Goal: Find contact information: Find contact information

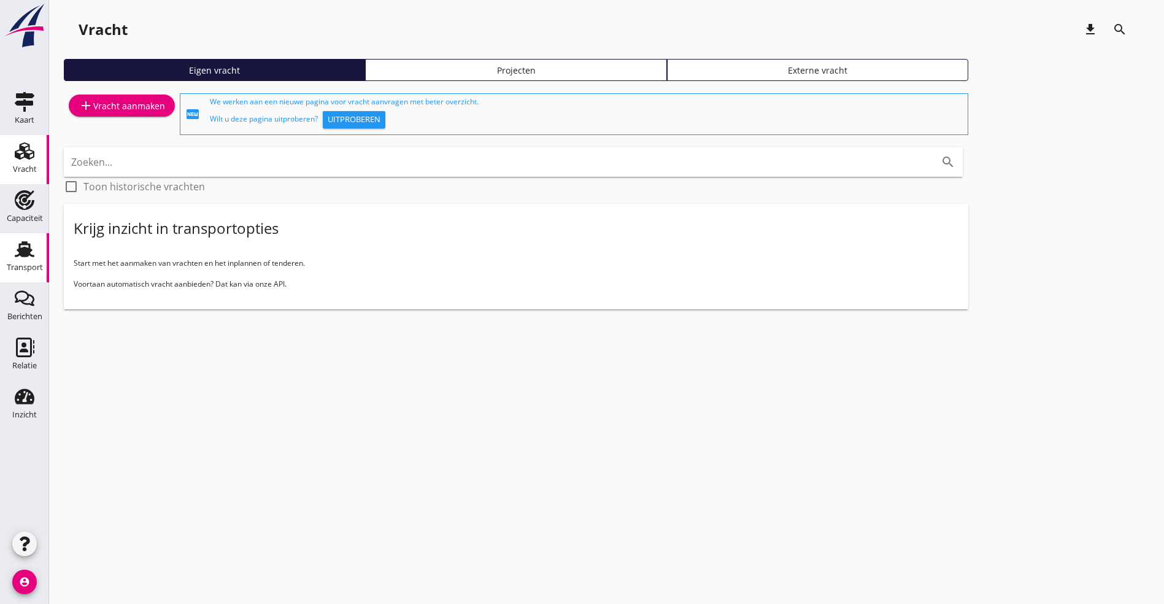
click at [32, 260] on div "Transport" at bounding box center [25, 267] width 36 height 17
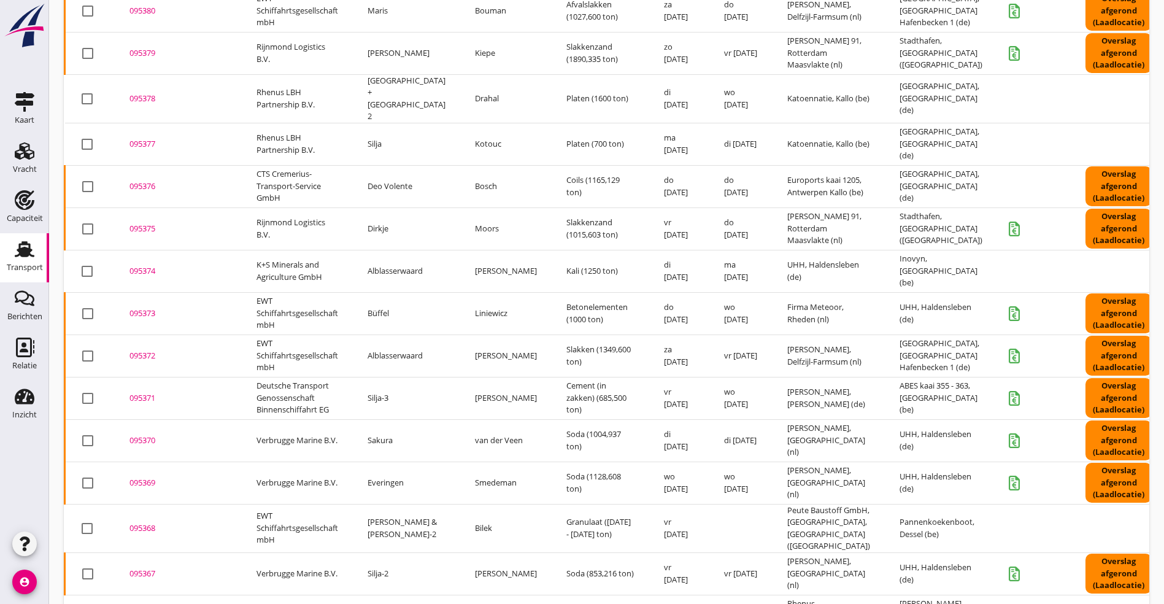
scroll to position [711, 0]
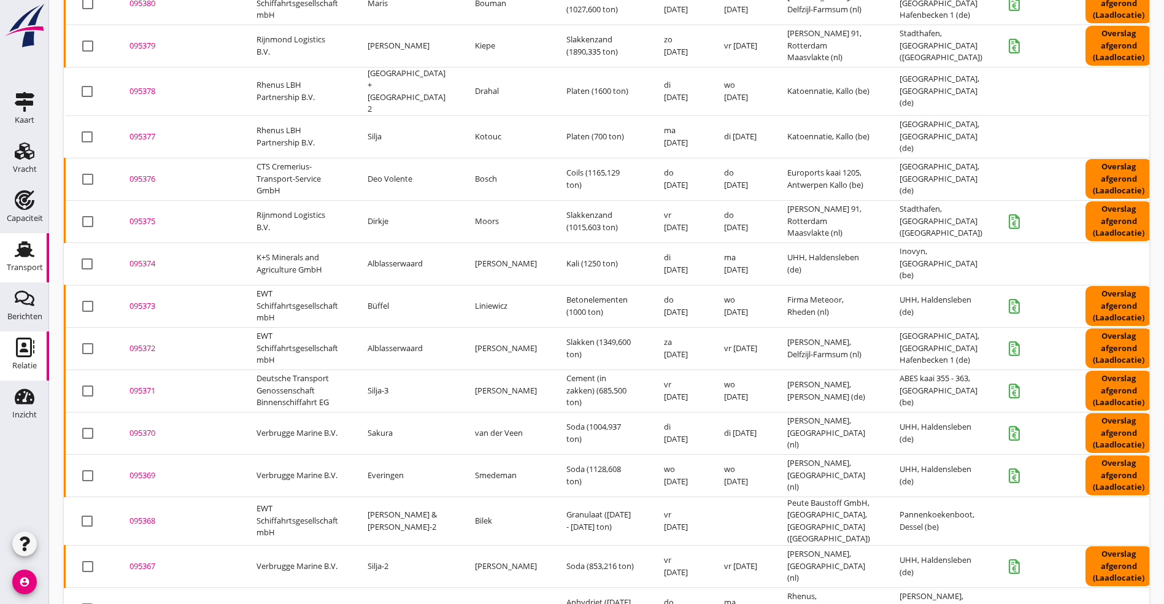
click at [33, 352] on icon "Relatie" at bounding box center [25, 348] width 20 height 20
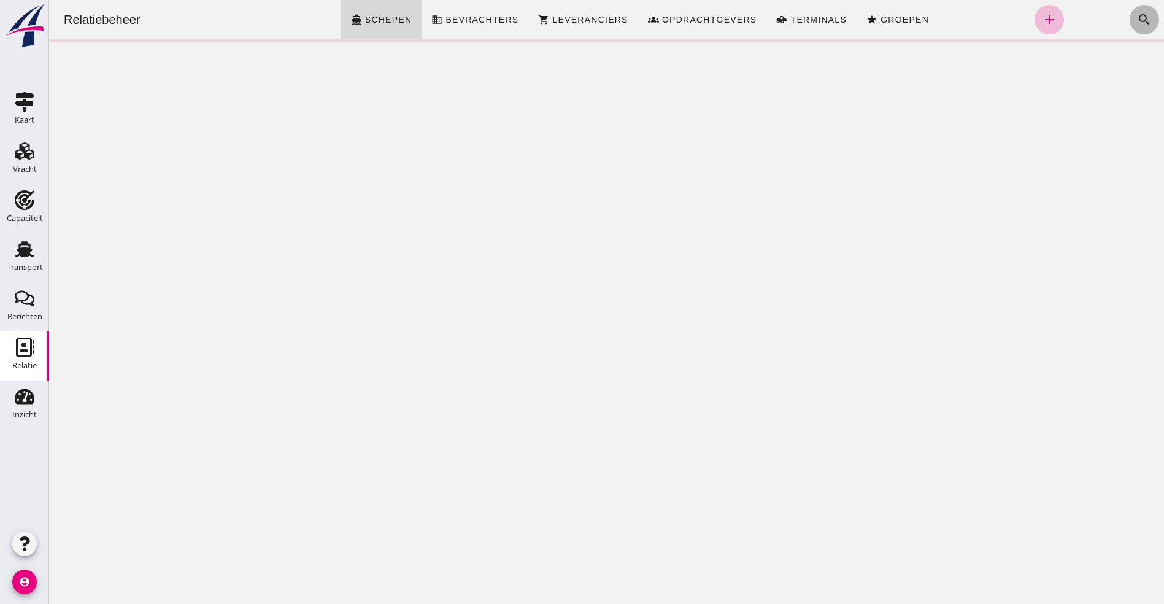
click at [1137, 14] on icon "search" at bounding box center [1144, 19] width 15 height 15
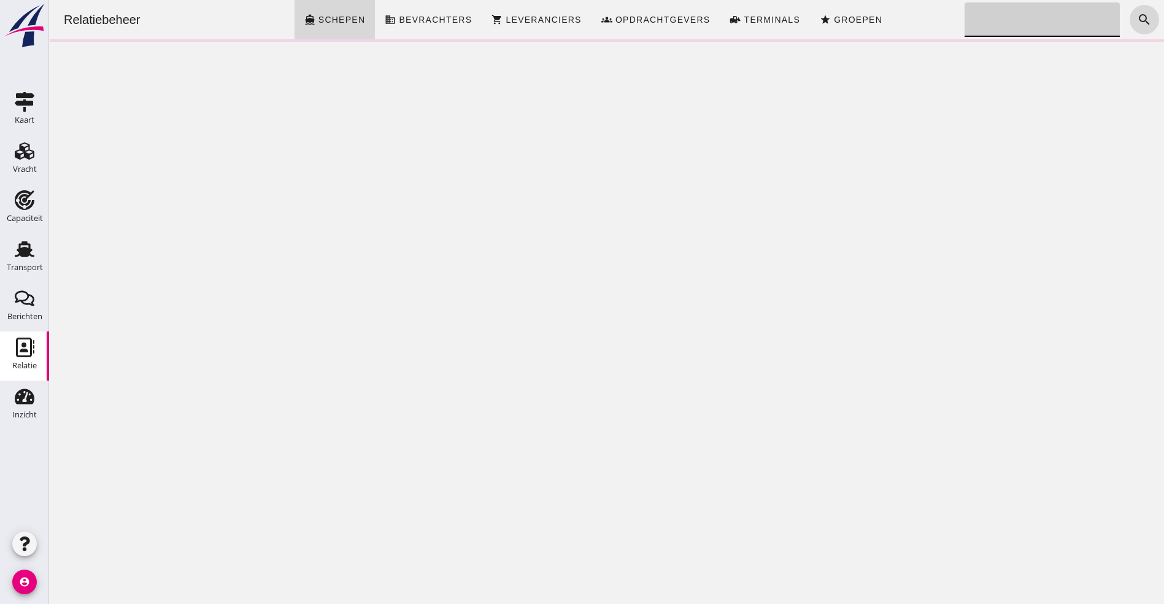
click at [1000, 27] on input "Zoeken..." at bounding box center [1039, 19] width 149 height 34
type input "kavenga"
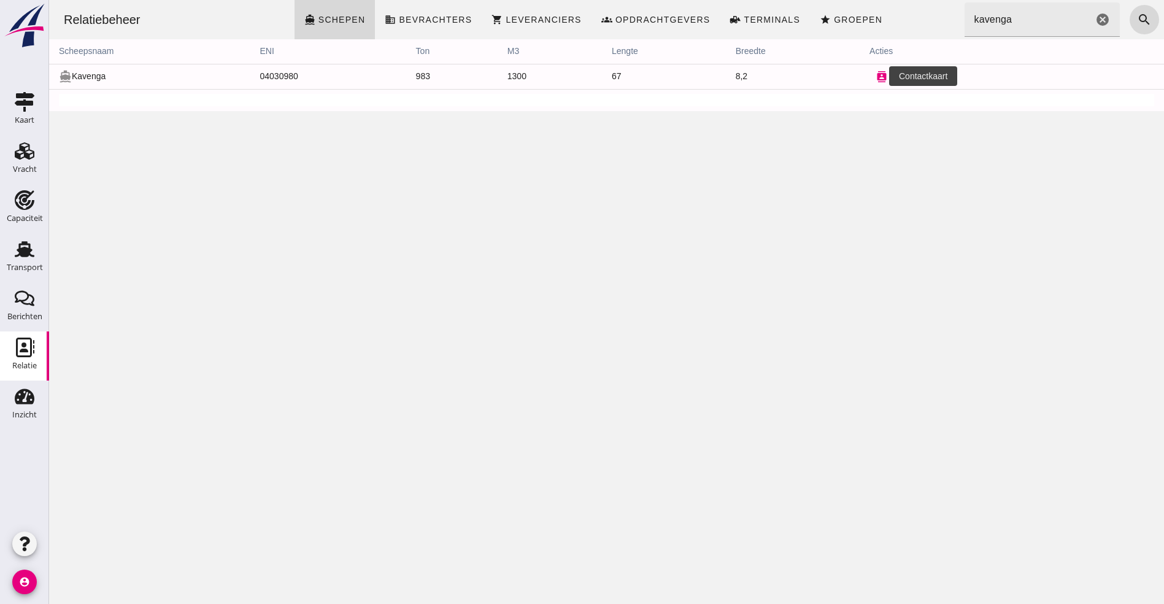
click at [876, 79] on icon "contacts" at bounding box center [881, 76] width 11 height 11
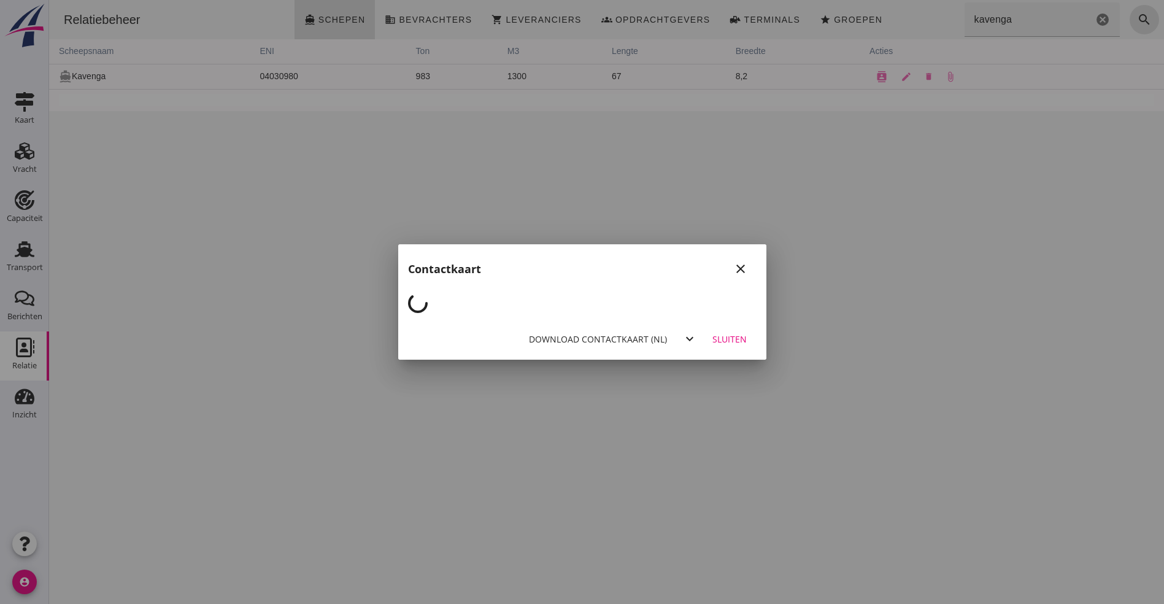
click at [603, 335] on div "Download contactkaart (nl)" at bounding box center [598, 339] width 138 height 13
